Goal: Transaction & Acquisition: Purchase product/service

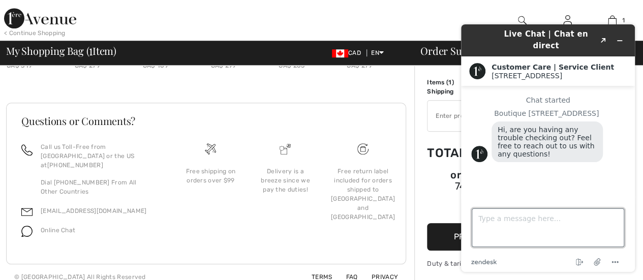
click at [499, 226] on textarea "Type a message here..." at bounding box center [548, 228] width 153 height 39
type textarea "I signed up for 15% off and I'm not seeing the offer in my email"
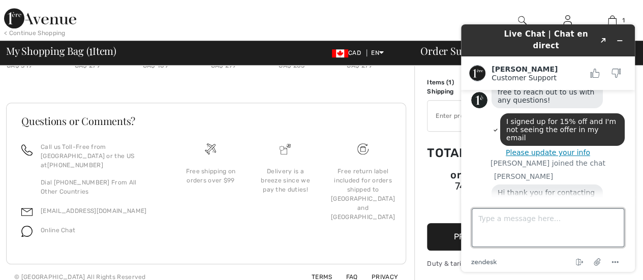
scroll to position [74, 0]
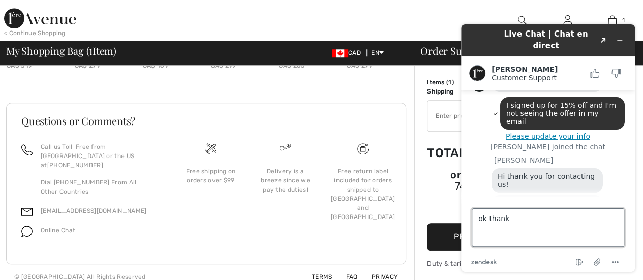
type textarea "ok thanks"
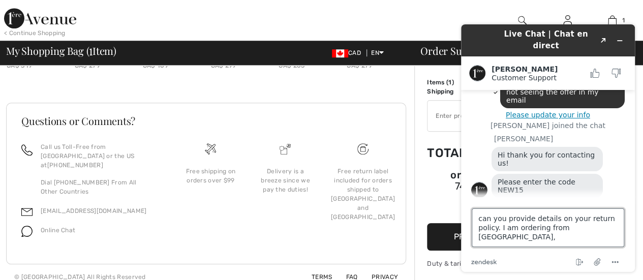
scroll to position [98, 0]
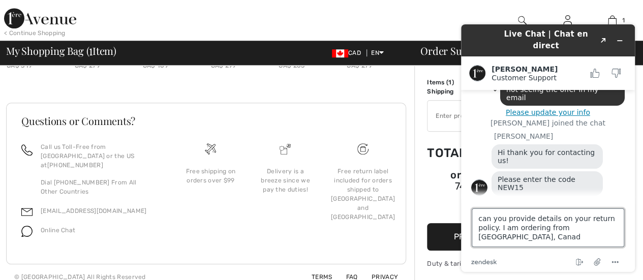
type textarea "can you provide details on your return policy. I am ordering from [GEOGRAPHIC_D…"
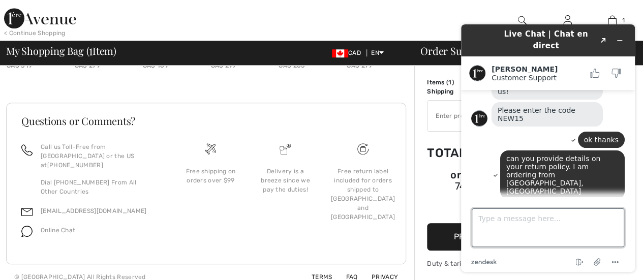
scroll to position [170, 0]
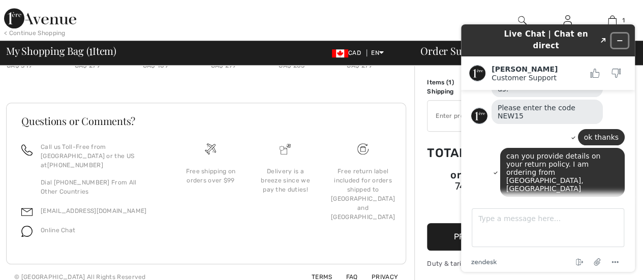
click at [618, 37] on icon "Minimize widget" at bounding box center [619, 40] width 7 height 7
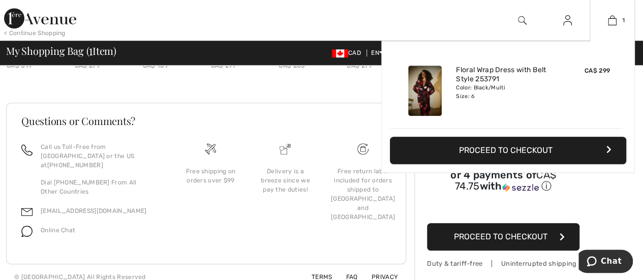
click at [517, 152] on button "Proceed to Checkout" at bounding box center [508, 150] width 237 height 27
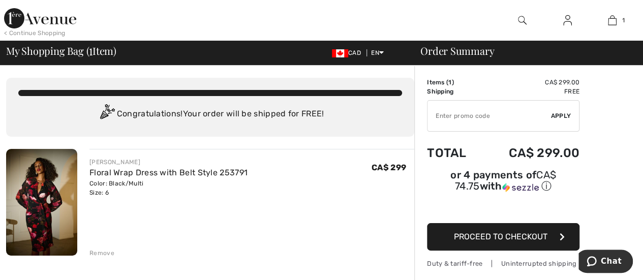
click at [468, 116] on input "TEXT" at bounding box center [490, 116] width 124 height 31
type input "NEW15"
click at [565, 119] on span "Apply" at bounding box center [561, 115] width 20 height 9
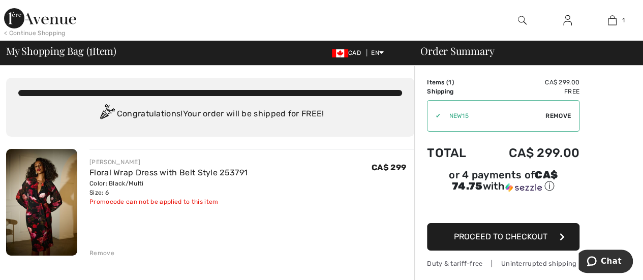
scroll to position [51, 0]
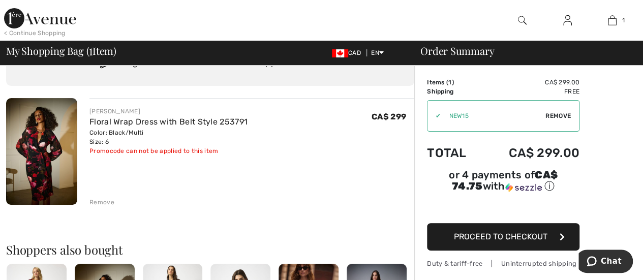
click at [522, 232] on span "Proceed to Checkout" at bounding box center [501, 237] width 94 height 10
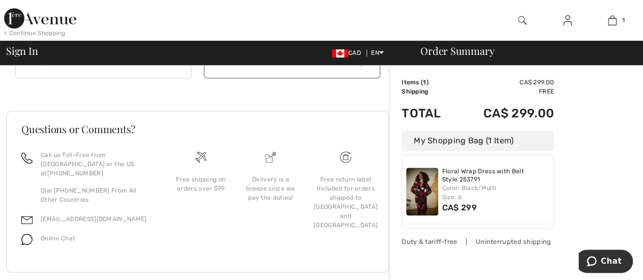
scroll to position [375, 0]
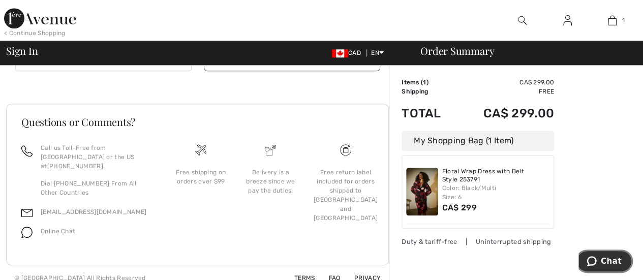
click at [601, 262] on span "Chat" at bounding box center [594, 261] width 14 height 10
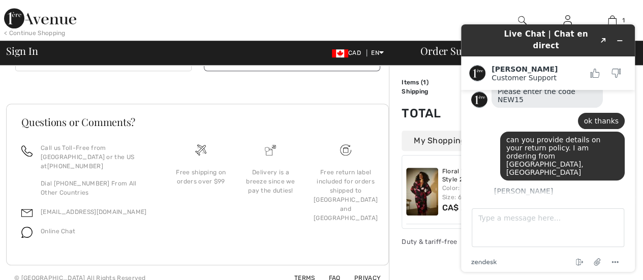
scroll to position [225, 0]
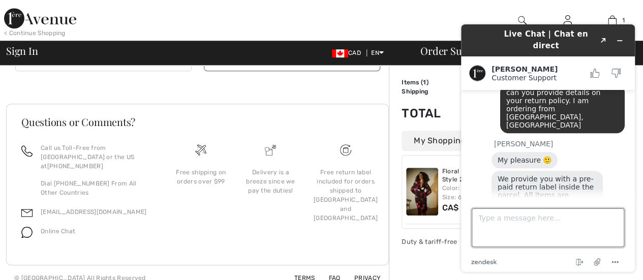
click at [533, 222] on textarea "Type a message here..." at bounding box center [548, 228] width 153 height 39
type textarea "Ok thank you. good to know"
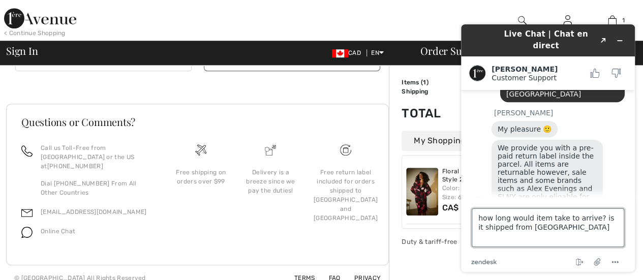
type textarea "how long would item take to arrive? is it shipped from Canada?"
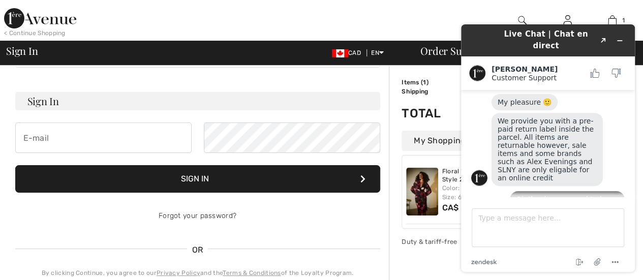
scroll to position [360, 0]
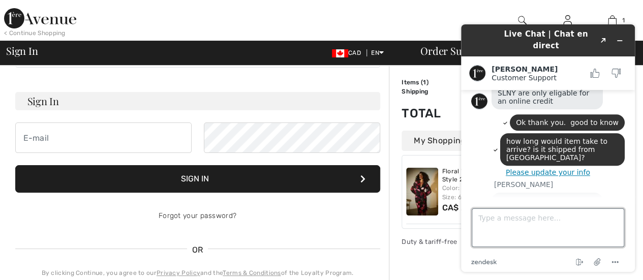
click at [532, 212] on textarea "Type a message here..." at bounding box center [548, 228] width 153 height 39
type textarea "ok that's great news! thank you"
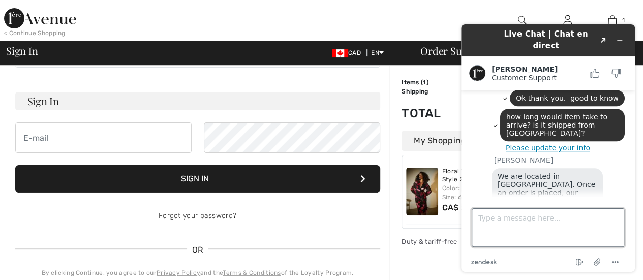
scroll to position [418, 0]
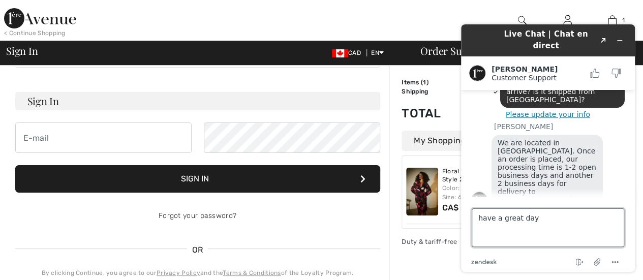
type textarea "have a great day!"
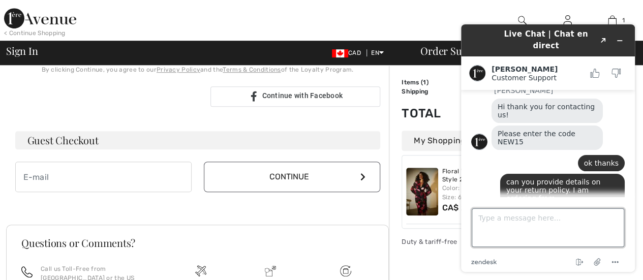
scroll to position [77, 0]
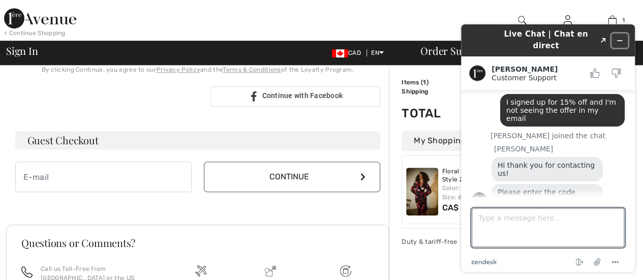
click at [617, 37] on icon "Minimize widget" at bounding box center [619, 40] width 7 height 7
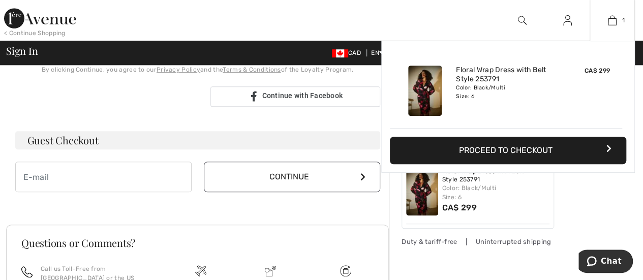
click at [612, 202] on div "Added to Bag Joseph Ribkoff Floral Wrap Dress With Belt Style 253791 CA$ 299 Co…" at bounding box center [508, 131] width 254 height 181
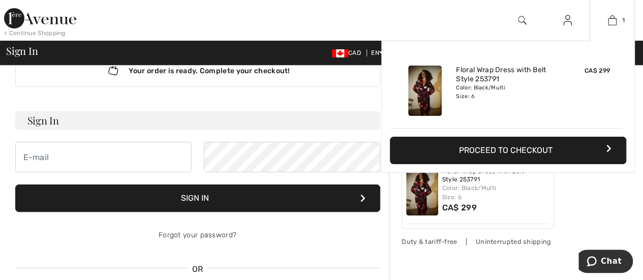
scroll to position [0, 0]
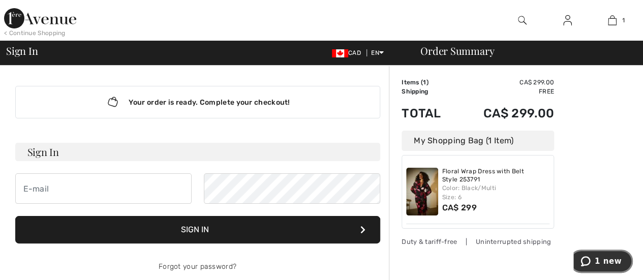
click at [604, 262] on span "1 new" at bounding box center [608, 261] width 27 height 9
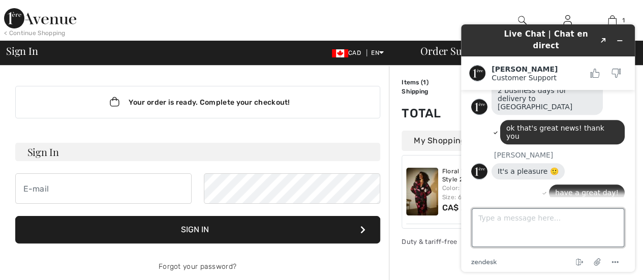
click at [539, 220] on textarea "Type a message here..." at bounding box center [548, 228] width 153 height 39
type textarea "will do"
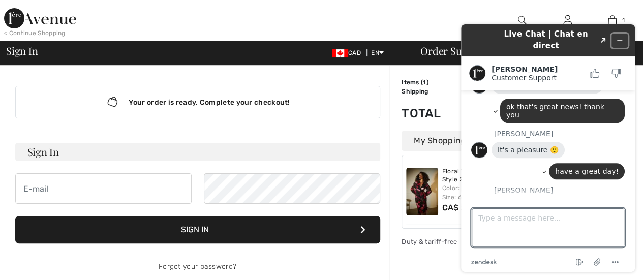
click at [619, 38] on icon "Minimize widget" at bounding box center [619, 40] width 7 height 7
